Goal: Task Accomplishment & Management: Use online tool/utility

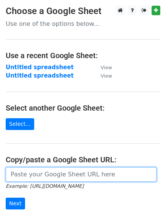
click at [54, 176] on input "url" at bounding box center [81, 174] width 151 height 14
paste input "https://docs.google.com/spreadsheets/d/1Hq0aiBuMlY_2WXI9KAtk0xxBBicx57CTI14DDFA…"
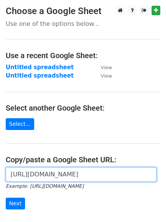
scroll to position [71, 0]
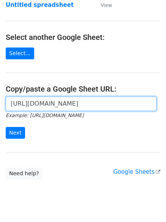
type input "https://docs.google.com/spreadsheets/d/1Hq0aiBuMlY_2WXI9KAtk0xxBBicx57CTI14DDFA…"
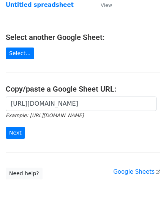
scroll to position [0, 0]
click at [24, 138] on form "https://docs.google.com/spreadsheets/d/1Hq0aiBuMlY_2WXI9KAtk0xxBBicx57CTI14DDFA…" at bounding box center [83, 118] width 155 height 43
click at [22, 136] on input "Next" at bounding box center [15, 133] width 19 height 12
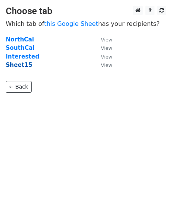
click at [16, 67] on strong "Sheet15" at bounding box center [19, 65] width 27 height 7
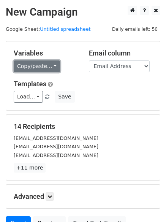
click at [33, 68] on link "Copy/paste..." at bounding box center [37, 66] width 46 height 12
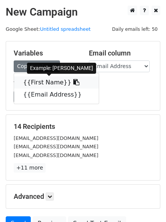
click at [36, 80] on link "{{First Name}}" at bounding box center [56, 82] width 85 height 12
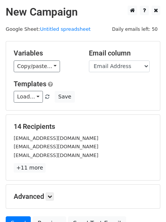
scroll to position [73, 0]
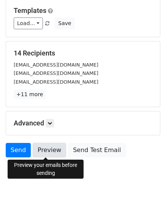
click at [41, 150] on link "Preview" at bounding box center [49, 150] width 33 height 14
click at [50, 154] on link "Preview" at bounding box center [49, 150] width 33 height 14
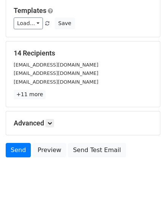
click at [1, 92] on main "New Campaign Daily emails left: 50 Google Sheet: Untitled spreadsheet Variables…" at bounding box center [83, 46] width 166 height 229
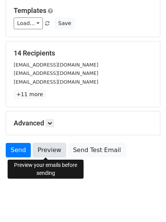
click at [47, 150] on link "Preview" at bounding box center [49, 150] width 33 height 14
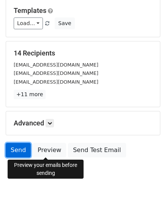
click at [13, 151] on link "Send" at bounding box center [18, 150] width 25 height 14
